Goal: Book appointment/travel/reservation

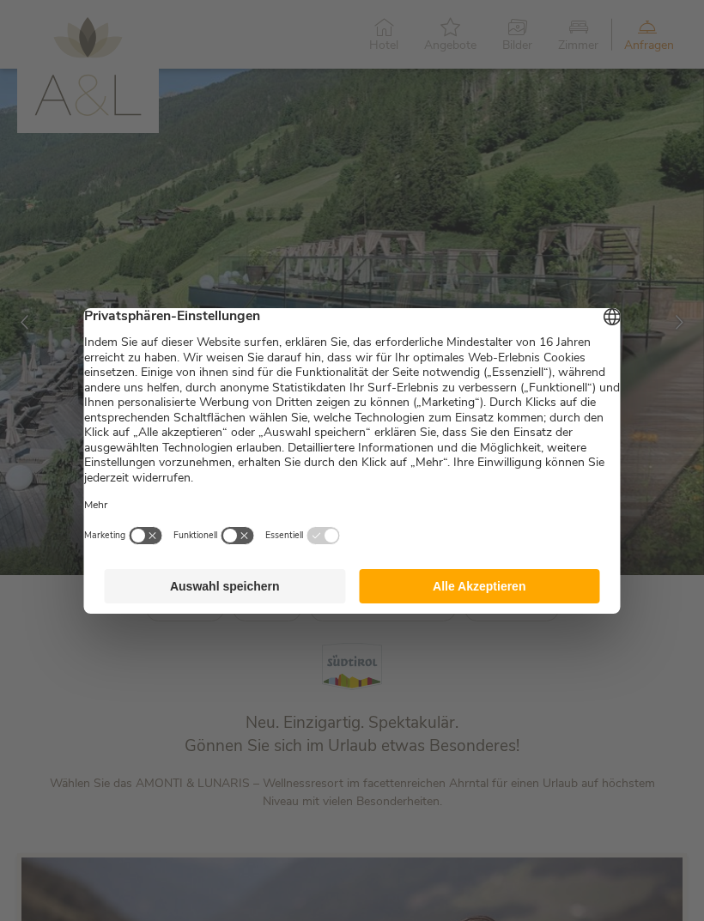
click at [487, 593] on button "Alle Akzeptieren" at bounding box center [479, 586] width 241 height 34
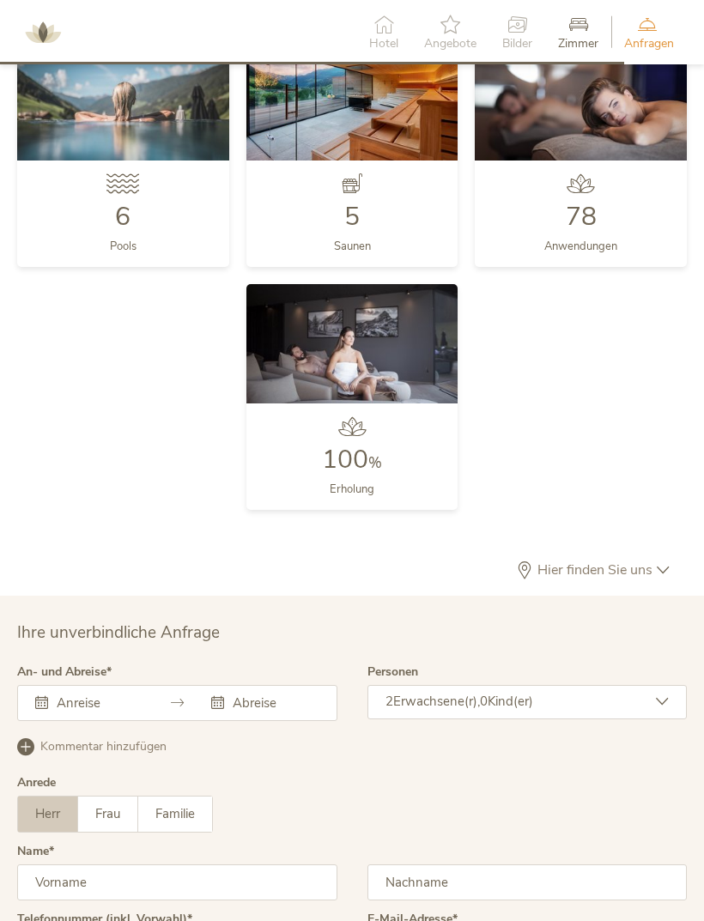
scroll to position [3918, 0]
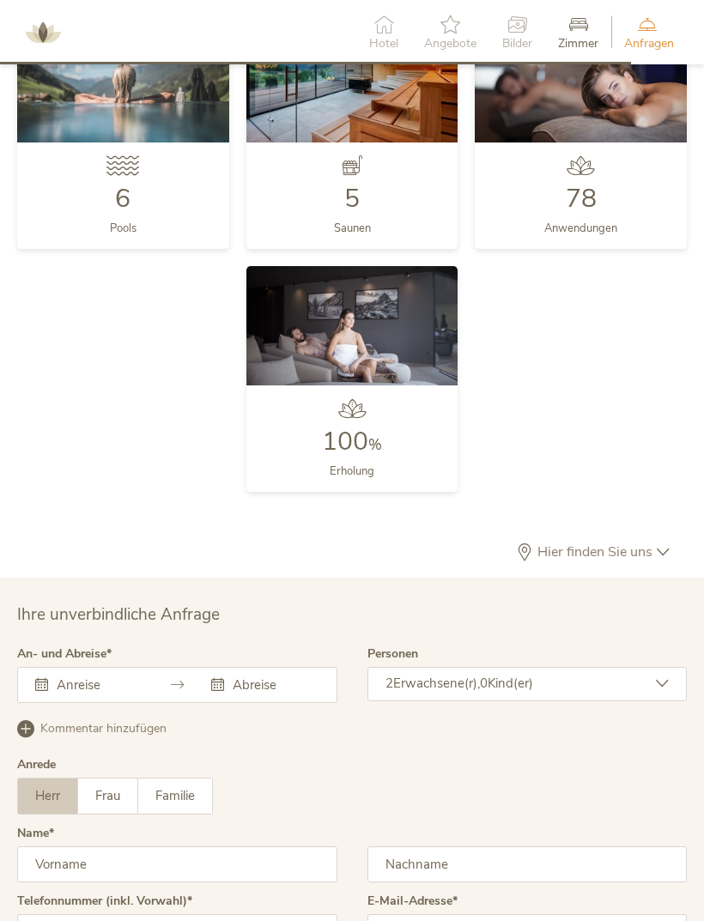
click at [125, 694] on input "text" at bounding box center [97, 685] width 90 height 17
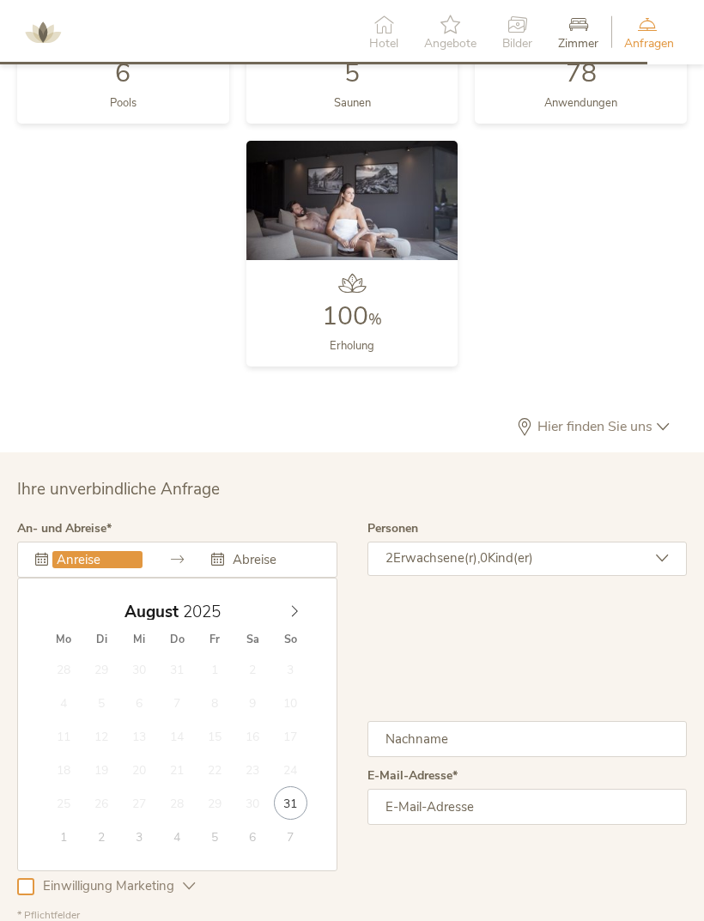
scroll to position [4046, 0]
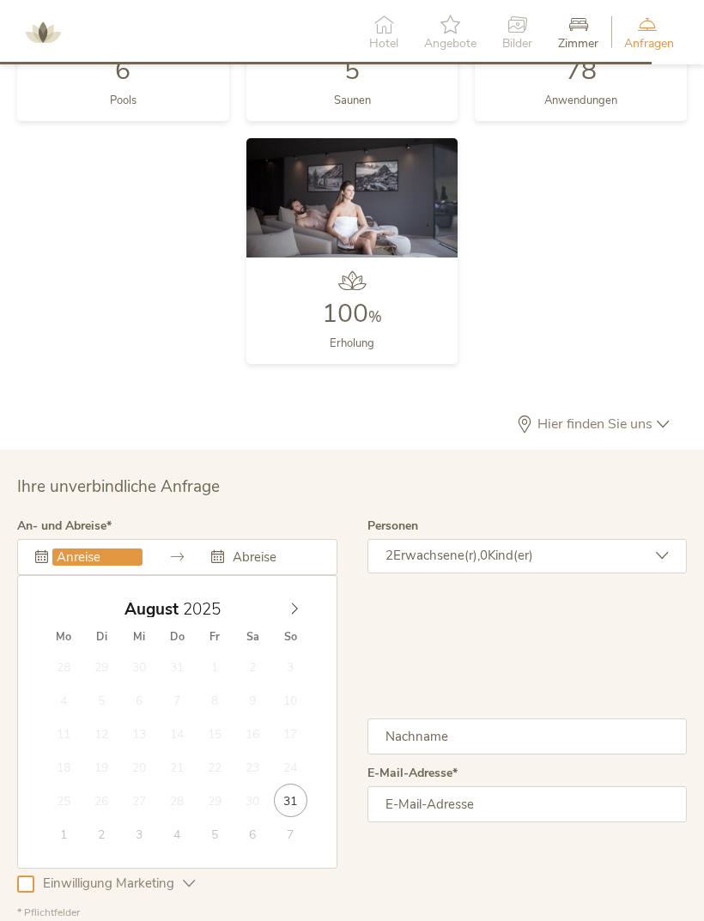
click at [301, 615] on icon at bounding box center [295, 609] width 12 height 12
type input "[DATE]"
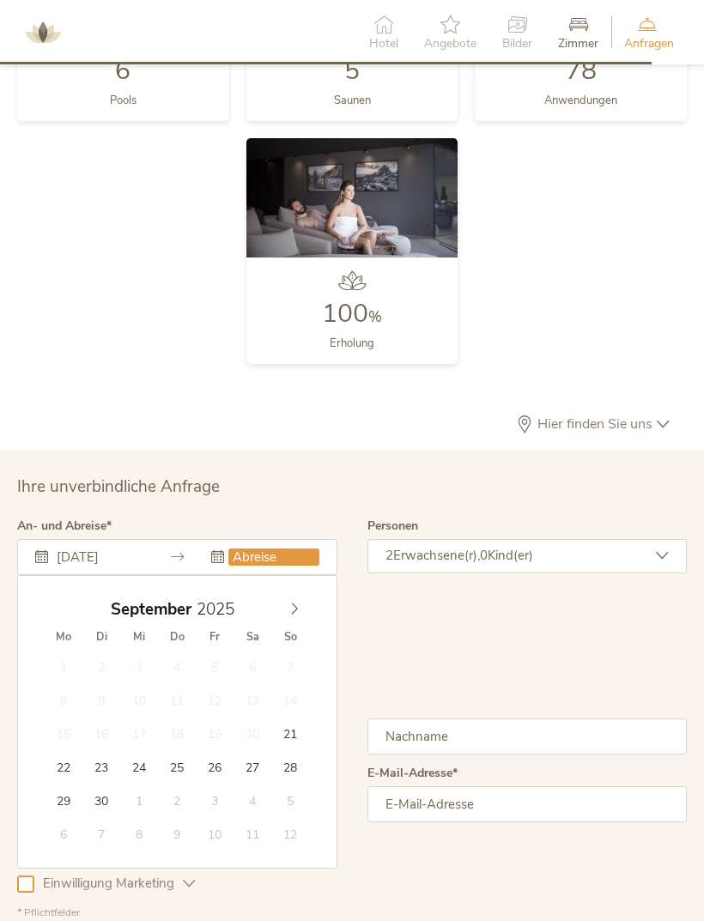
type input "[DATE]"
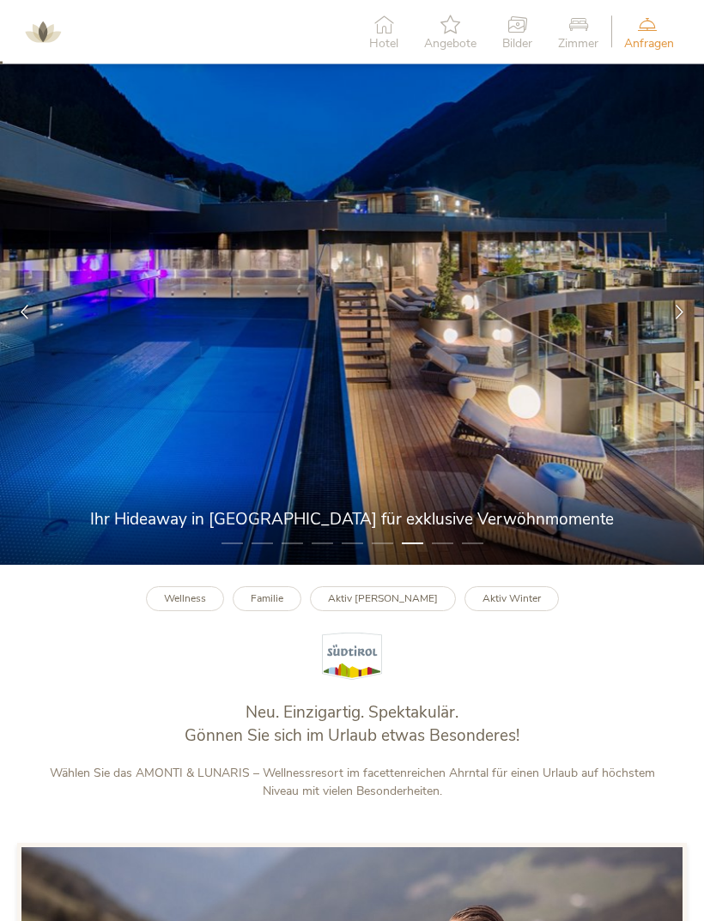
scroll to position [0, 0]
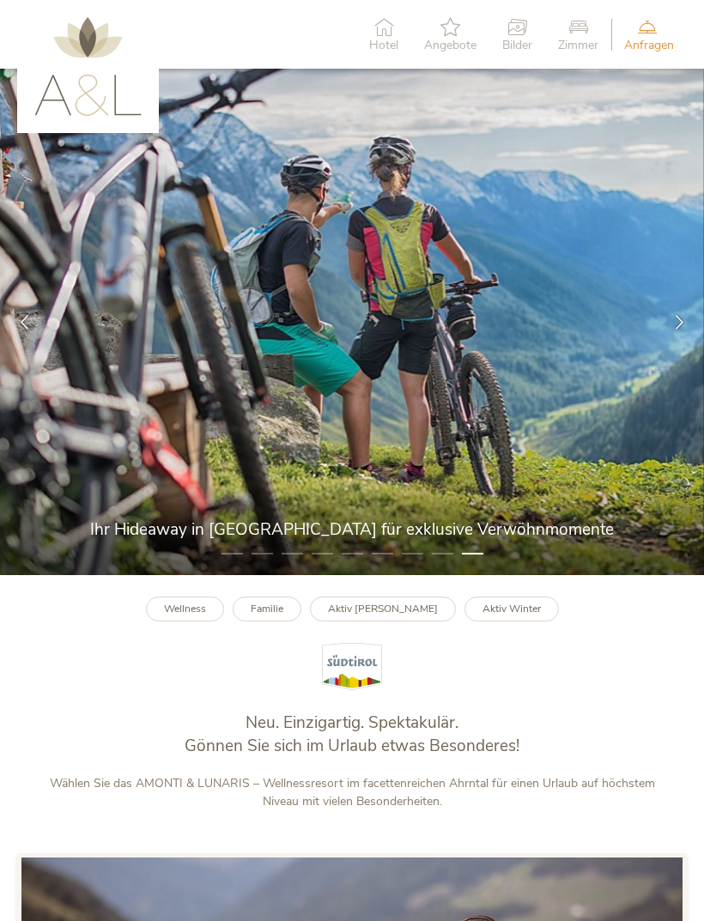
click at [386, 29] on icon at bounding box center [383, 26] width 29 height 19
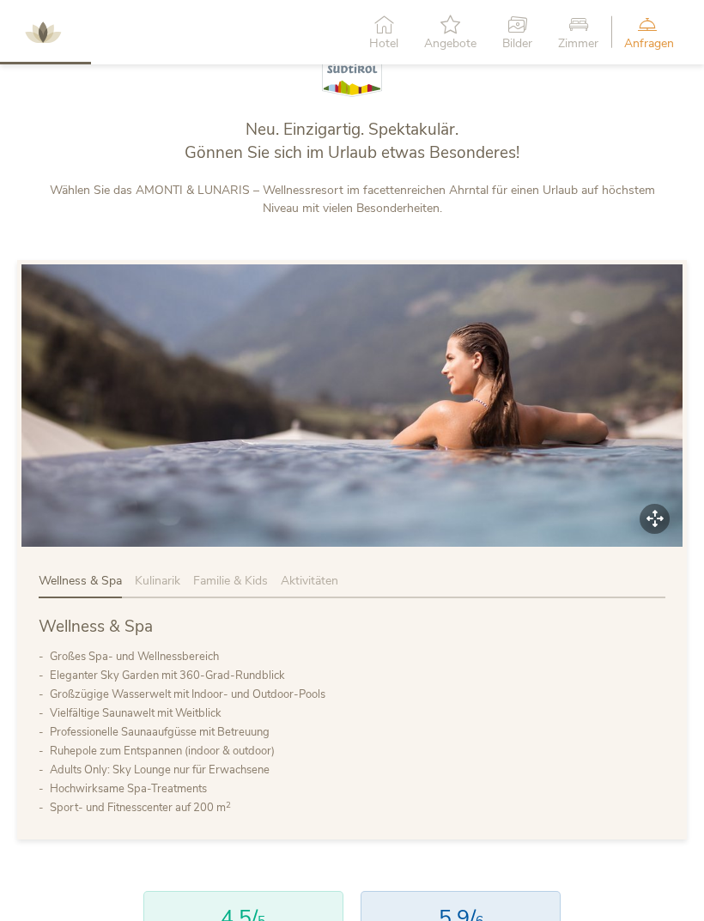
scroll to position [655, 0]
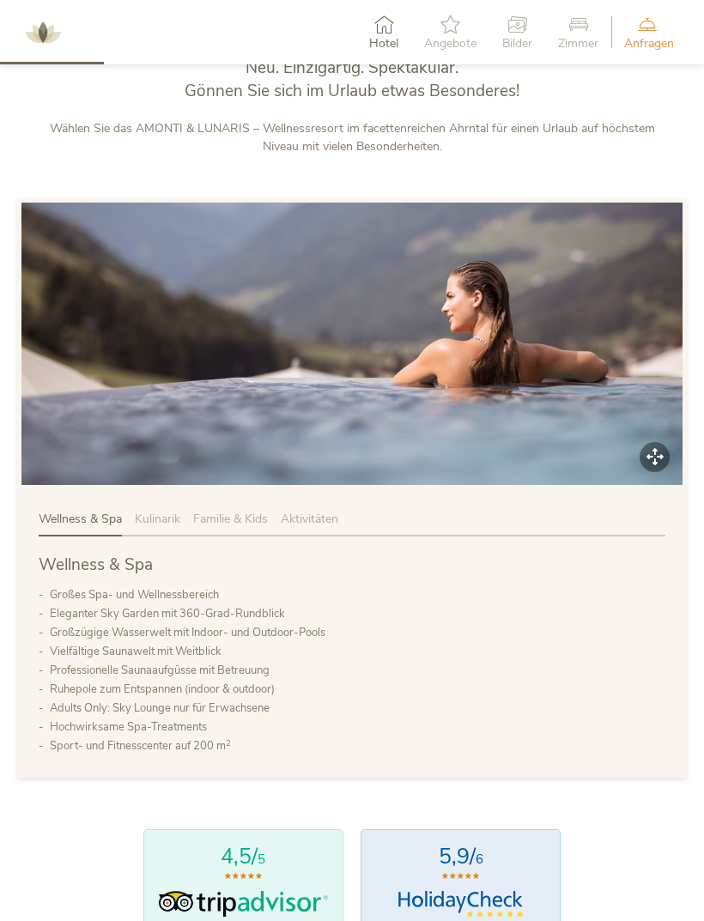
click at [167, 527] on span "Kulinarik" at bounding box center [158, 519] width 46 height 16
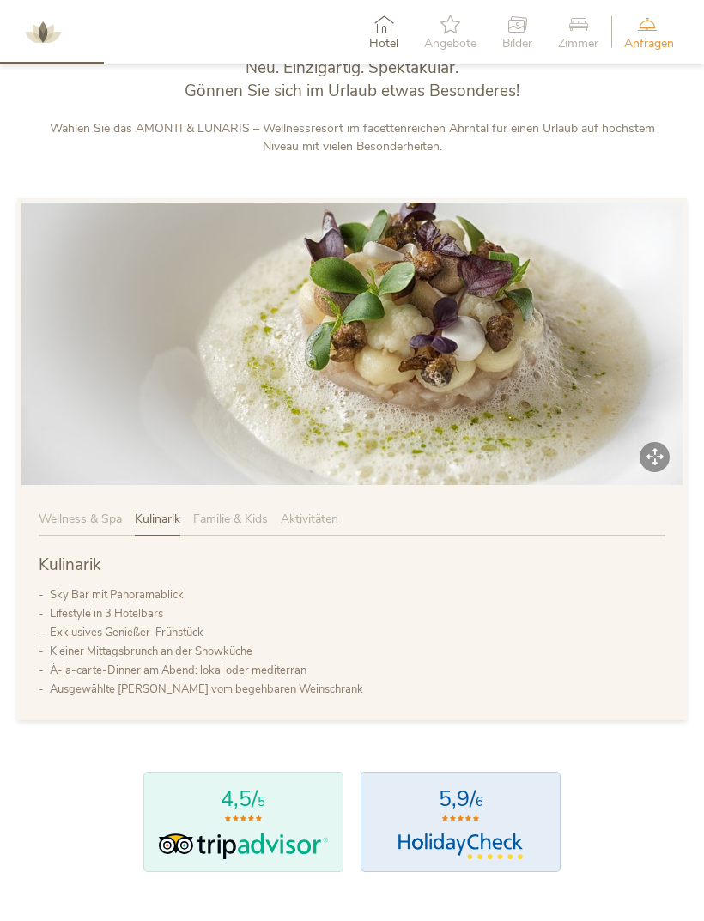
click at [227, 527] on span "Familie & Kids" at bounding box center [230, 519] width 75 height 16
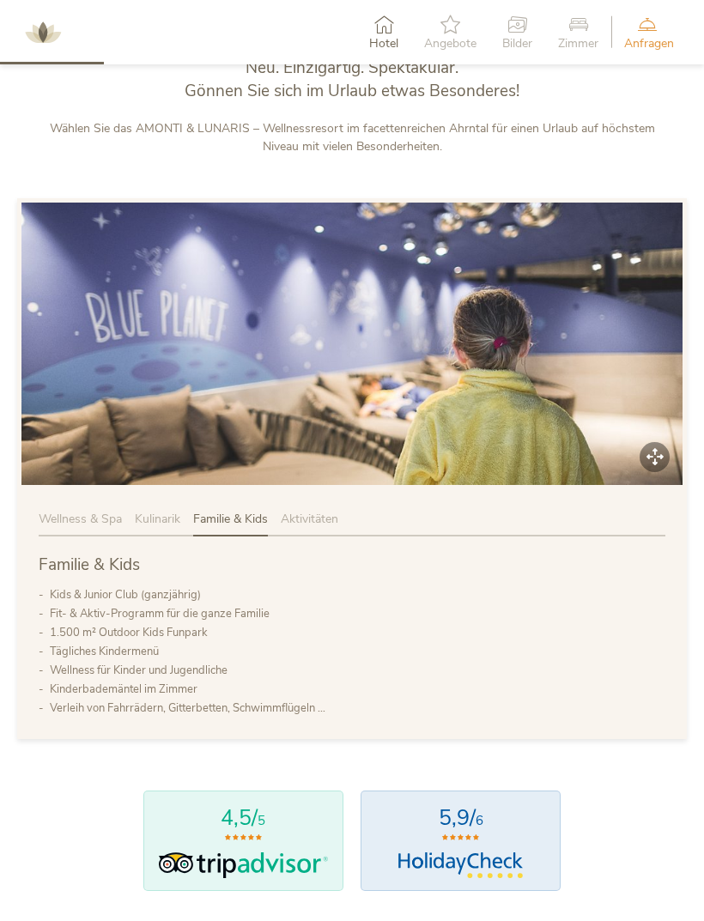
click at [320, 527] on span "Aktivitäten" at bounding box center [310, 519] width 58 height 16
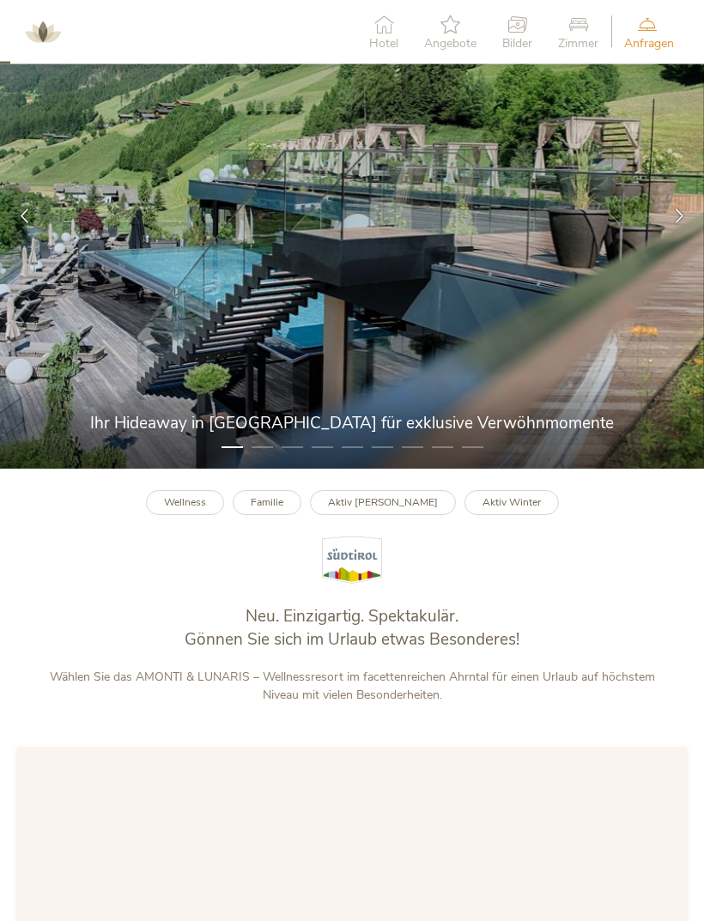
scroll to position [0, 0]
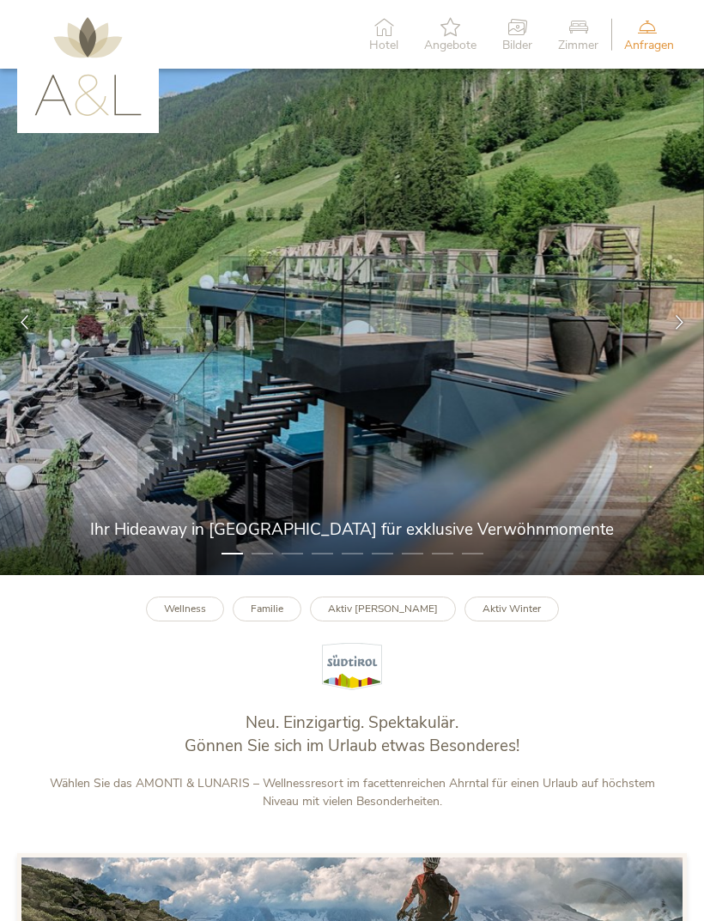
click at [581, 30] on icon at bounding box center [578, 26] width 40 height 19
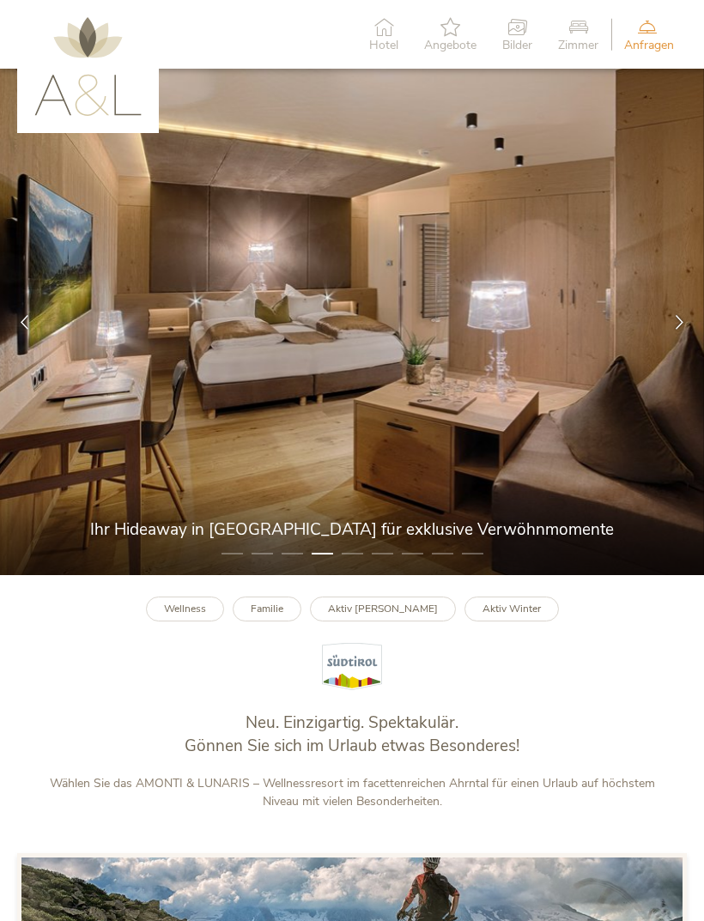
click at [94, 94] on img at bounding box center [87, 66] width 107 height 99
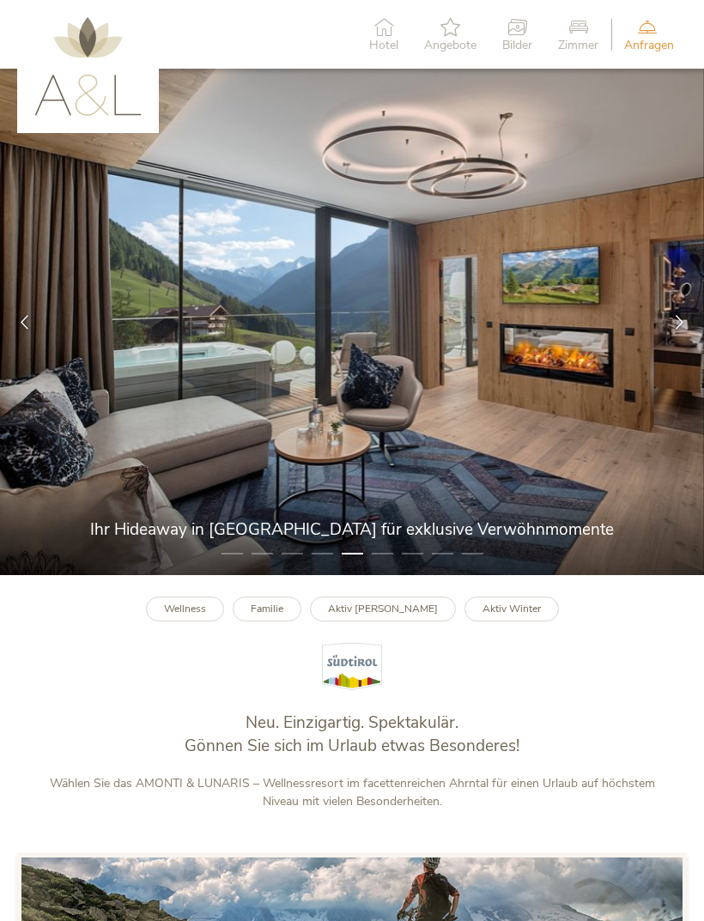
scroll to position [328, 0]
